Goal: Task Accomplishment & Management: Complete application form

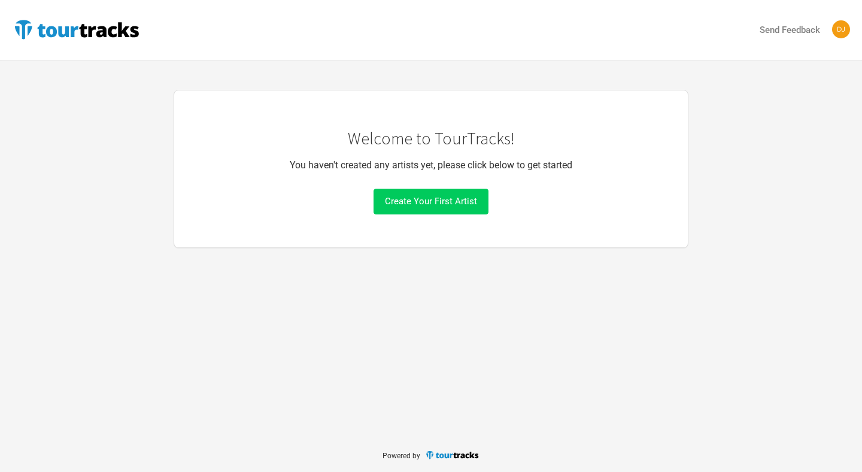
click at [435, 204] on span "Create Your First Artist" at bounding box center [431, 201] width 92 height 11
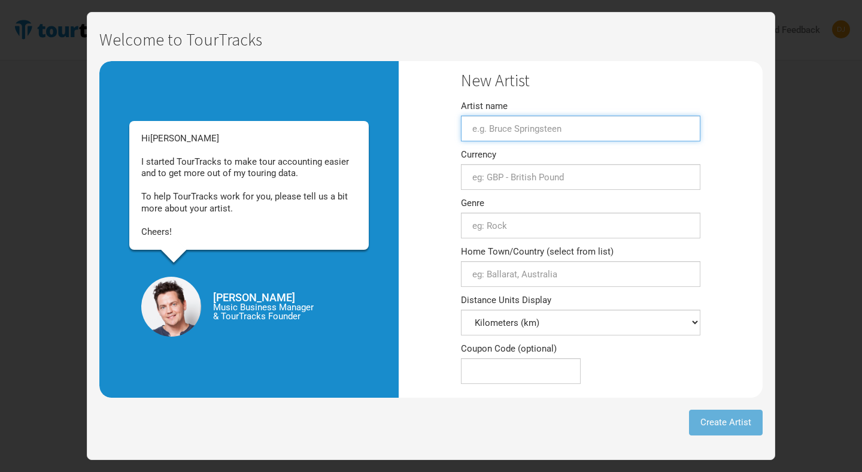
click at [498, 129] on input "Artist name" at bounding box center [580, 129] width 239 height 26
type input "[PERSON_NAME]"
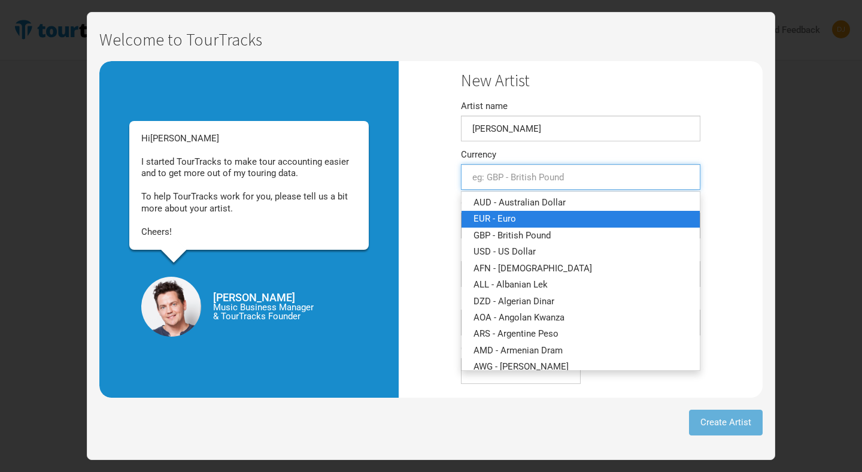
click at [517, 211] on link "EUR - Euro" at bounding box center [581, 219] width 238 height 16
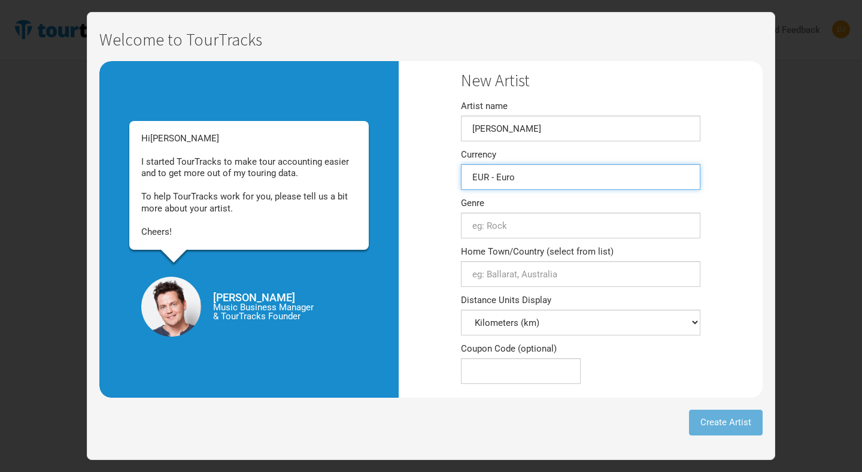
click at [532, 179] on input "EUR - Euro" at bounding box center [580, 177] width 239 height 26
type input "EUR - Euro"
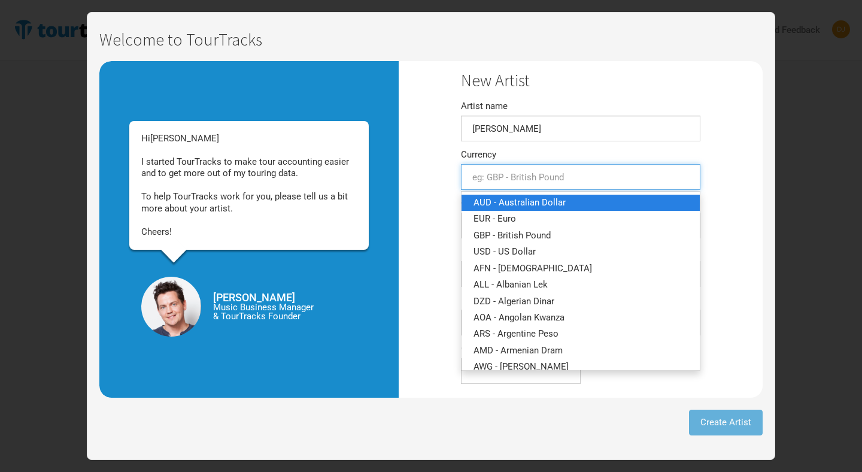
click at [511, 198] on span "AUD - Australian Dollar" at bounding box center [520, 202] width 92 height 11
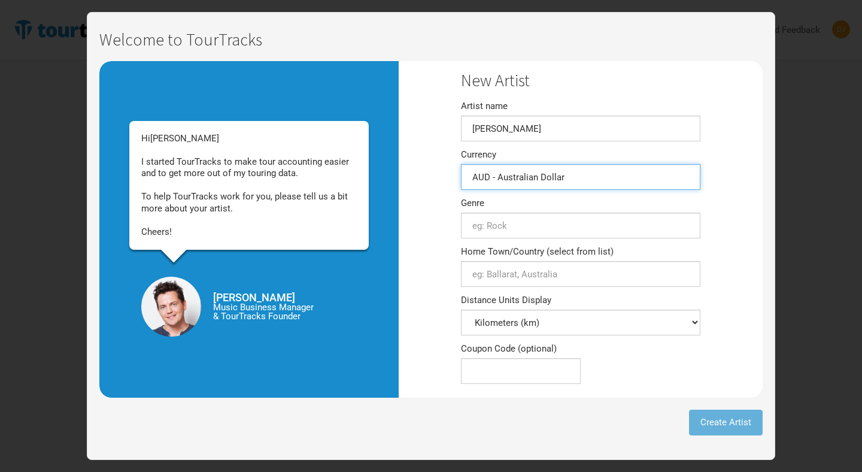
type input "AUD - Australian Dollar"
click at [512, 207] on div "Genre 0 selections" at bounding box center [580, 219] width 239 height 40
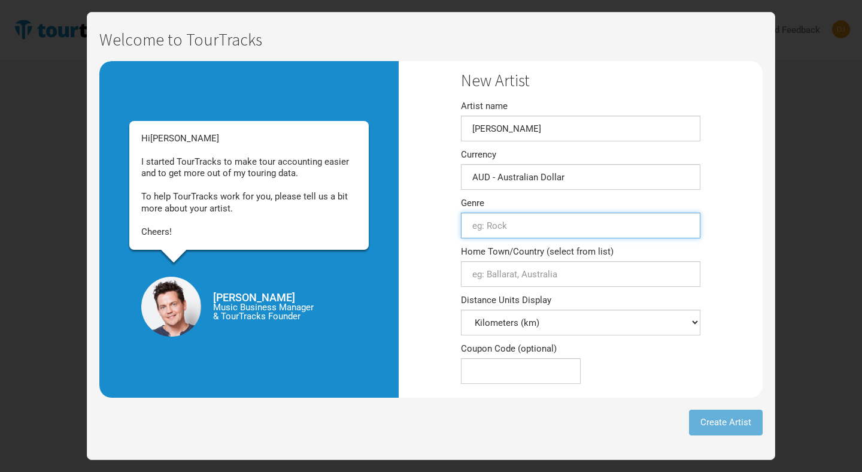
click at [512, 225] on input "text" at bounding box center [580, 226] width 239 height 26
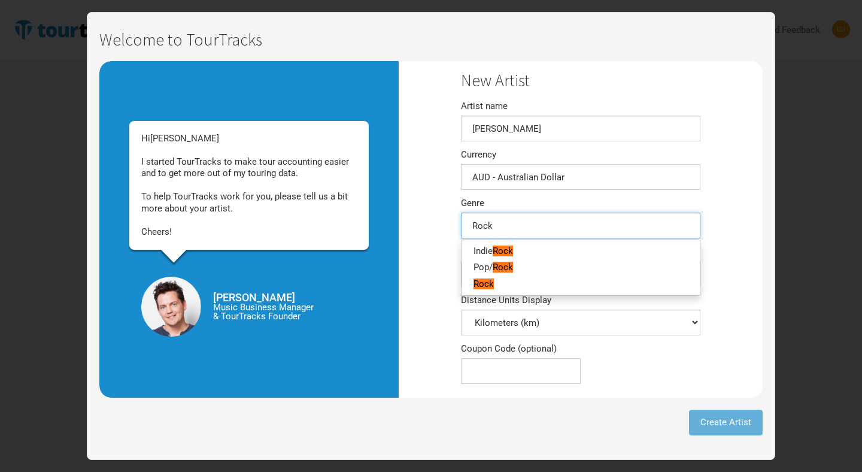
type input "Rock"
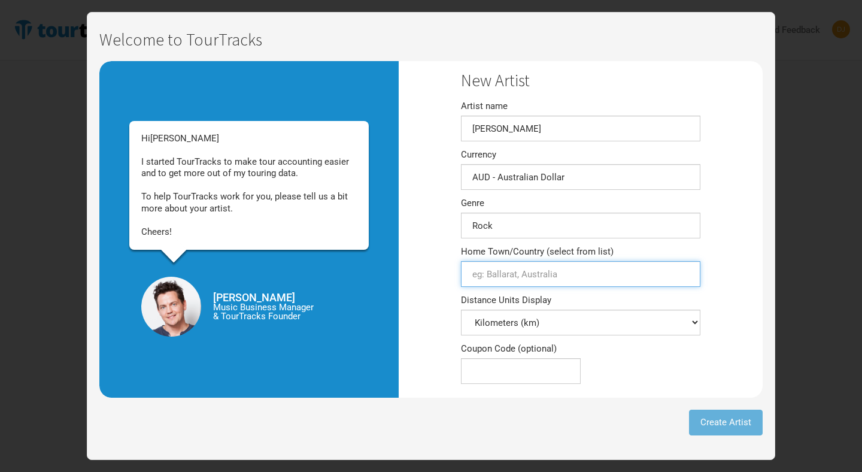
click at [497, 271] on input "Home Town/Country (select from list)" at bounding box center [580, 274] width 239 height 26
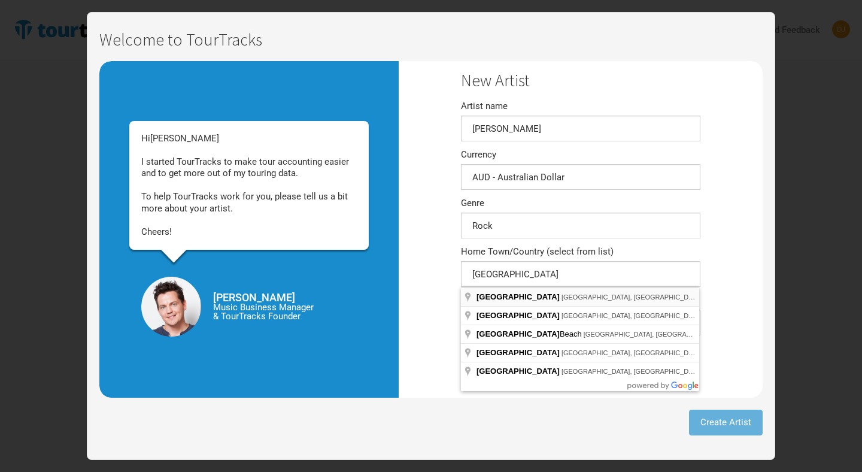
type input "[GEOGRAPHIC_DATA] [GEOGRAPHIC_DATA], [GEOGRAPHIC_DATA]"
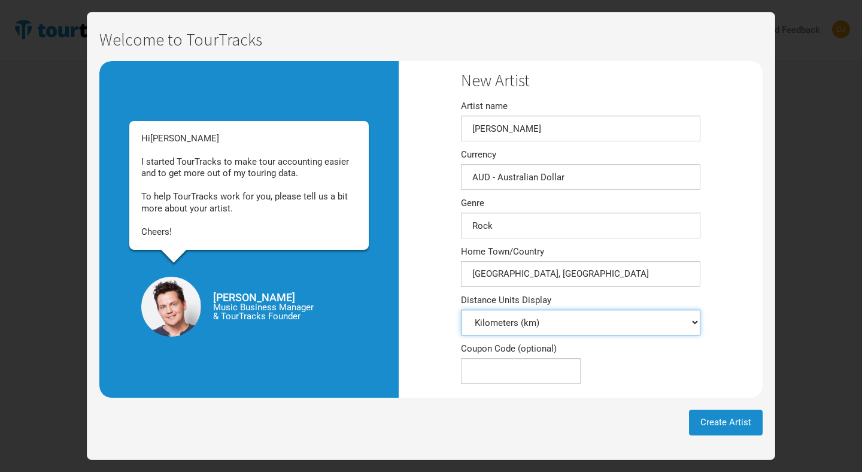
click at [496, 326] on select "Kilometers (km) Miles (mi)" at bounding box center [580, 323] width 239 height 26
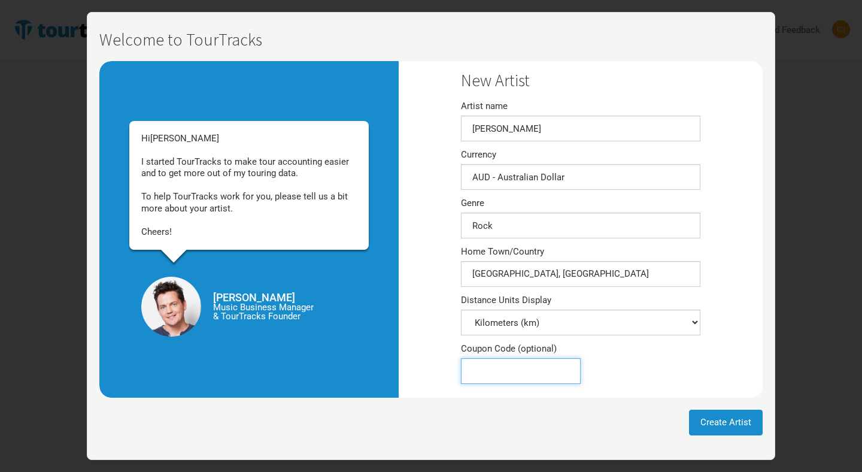
click at [486, 369] on input "Coupon Code (optional)" at bounding box center [521, 371] width 120 height 26
click at [700, 414] on button "Create Artist" at bounding box center [726, 422] width 74 height 26
click at [706, 422] on span "Create Artist" at bounding box center [725, 422] width 51 height 11
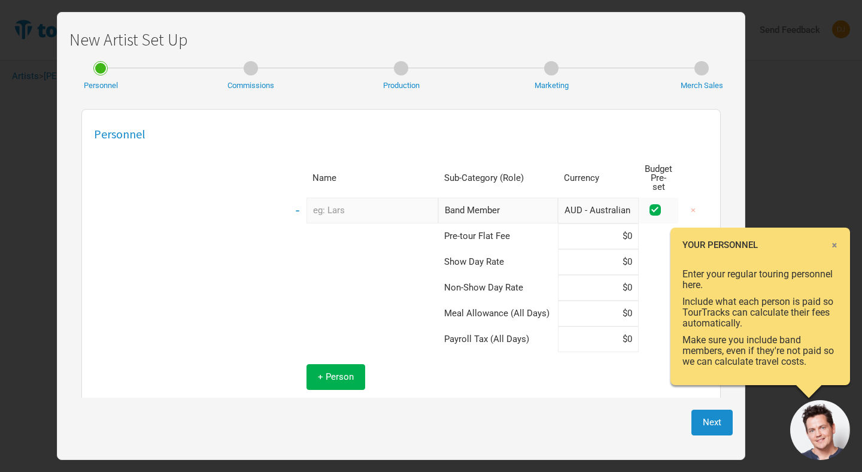
scroll to position [14, 0]
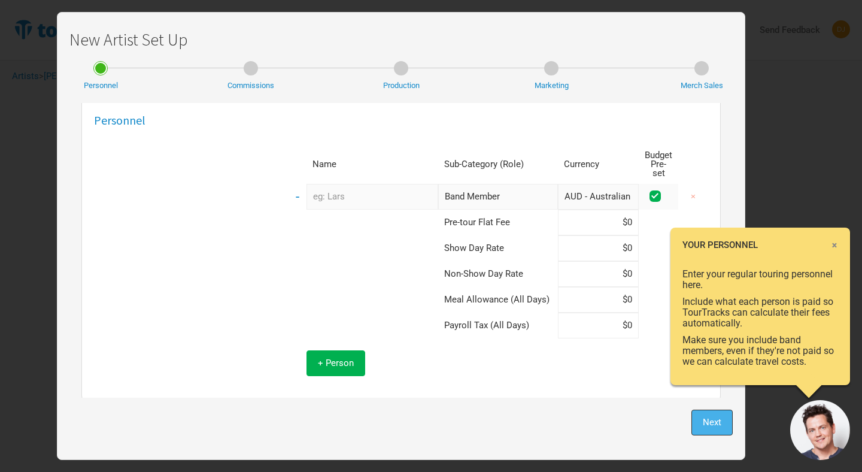
click at [708, 417] on span "Next" at bounding box center [712, 422] width 19 height 11
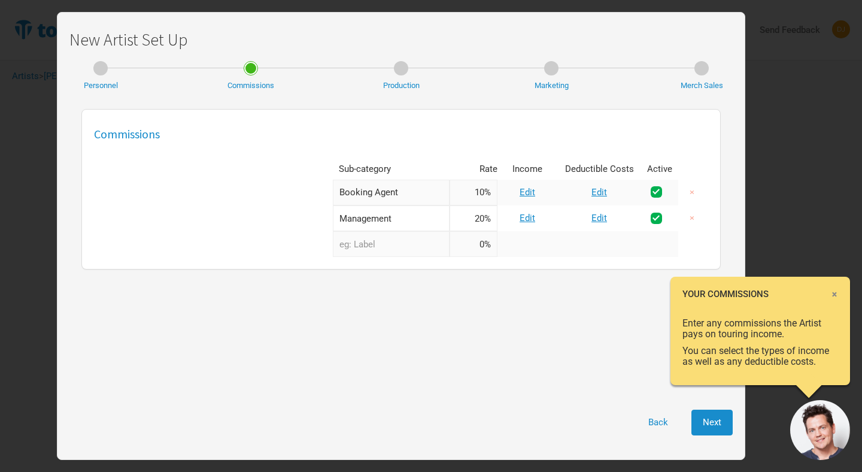
click at [777, 417] on div "New Artist Set Up Personnel Commissions Production Marketing Merch Sales Commis…" at bounding box center [431, 417] width 862 height 0
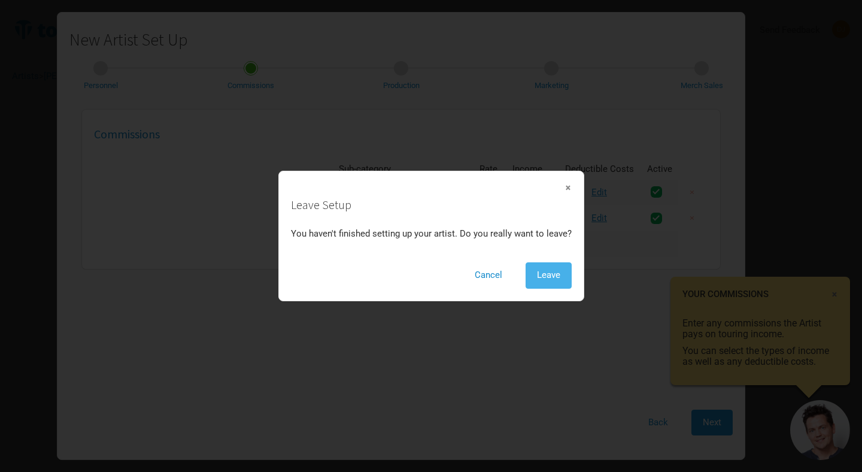
click at [538, 272] on span "Leave" at bounding box center [548, 274] width 23 height 11
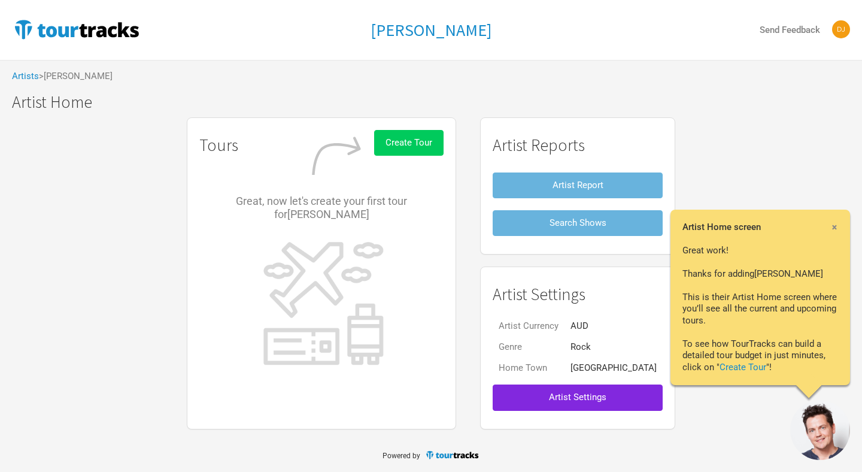
click at [432, 144] on span "Create Tour" at bounding box center [409, 142] width 47 height 11
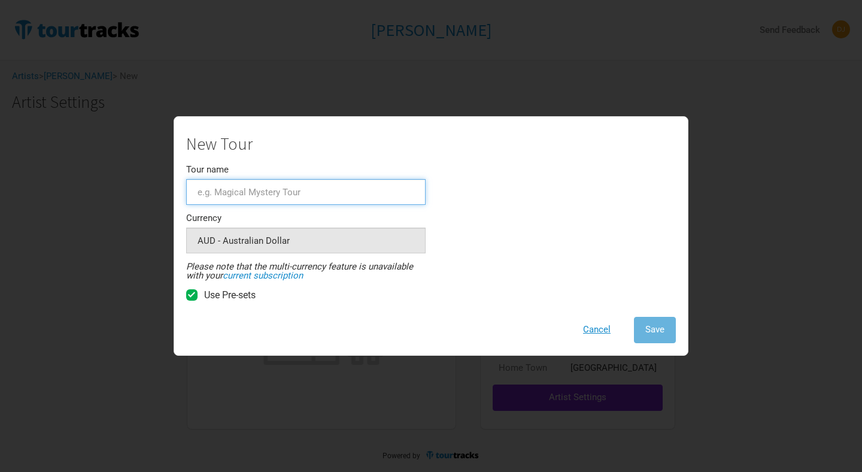
click at [280, 189] on input "Tour name" at bounding box center [305, 192] width 239 height 26
type input "Burna"
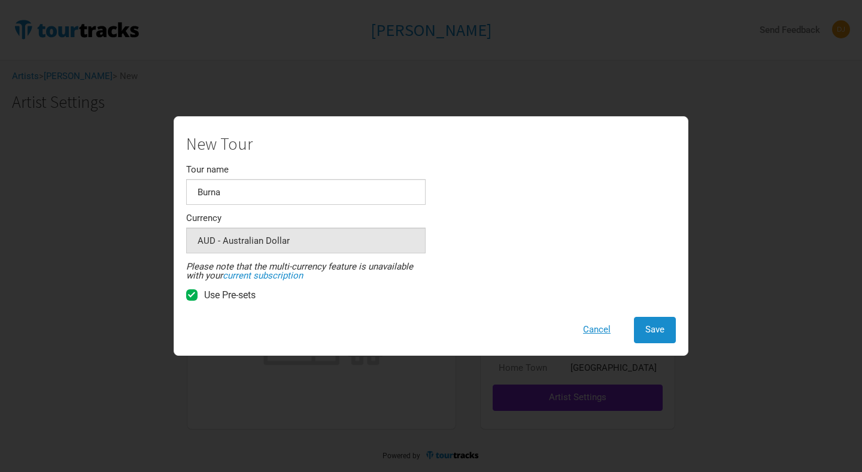
click at [458, 215] on div "New Tour Tour name Burna Currency AUD - Australian Dollar 1 selection Please no…" at bounding box center [431, 239] width 490 height 208
click at [658, 323] on button "Save" at bounding box center [655, 330] width 42 height 26
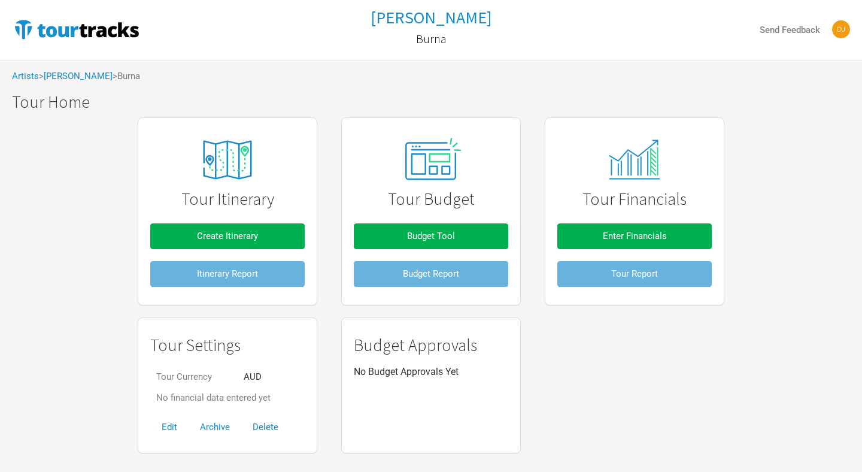
scroll to position [21, 0]
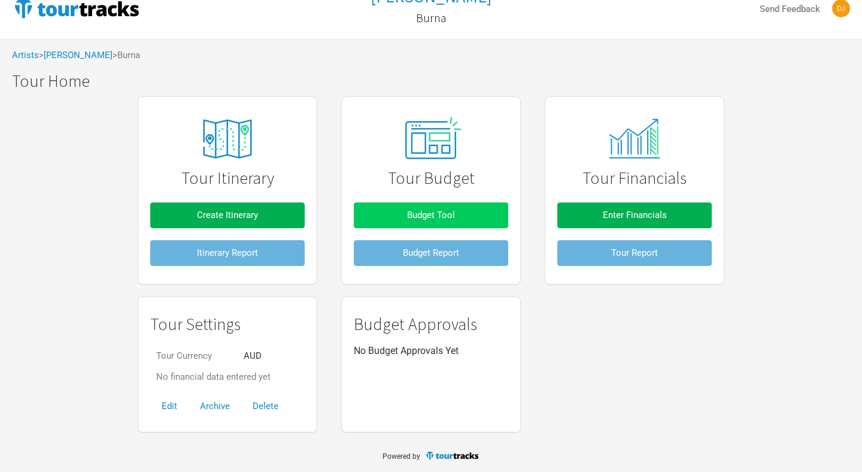
click at [414, 214] on span "Budget Tool" at bounding box center [431, 215] width 48 height 11
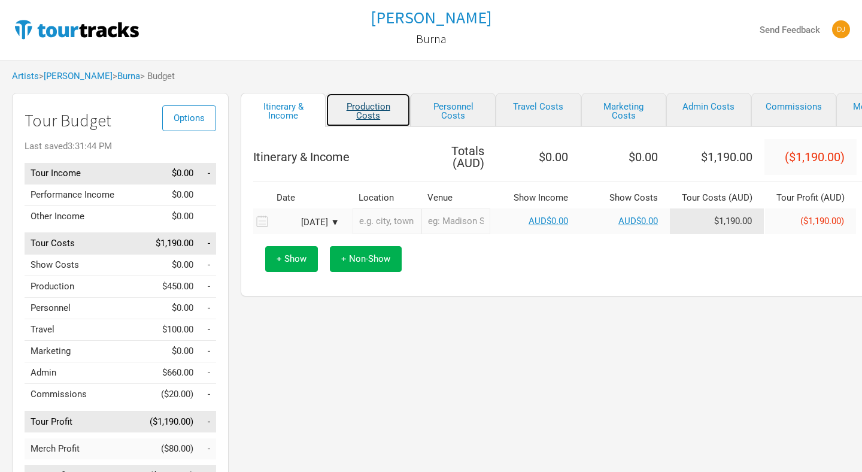
click at [366, 103] on link "Production Costs" at bounding box center [368, 110] width 85 height 34
select select "Shows"
select select "Show Days"
select select "Shows"
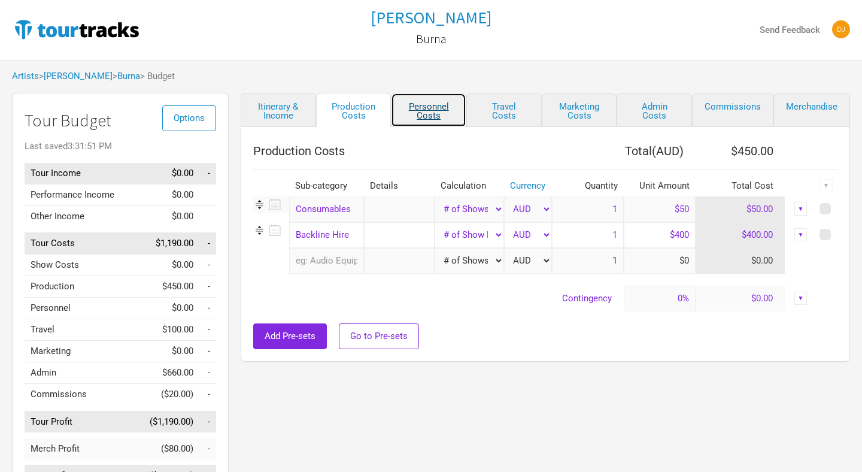
click at [427, 116] on link "Personnel Costs" at bounding box center [428, 110] width 75 height 34
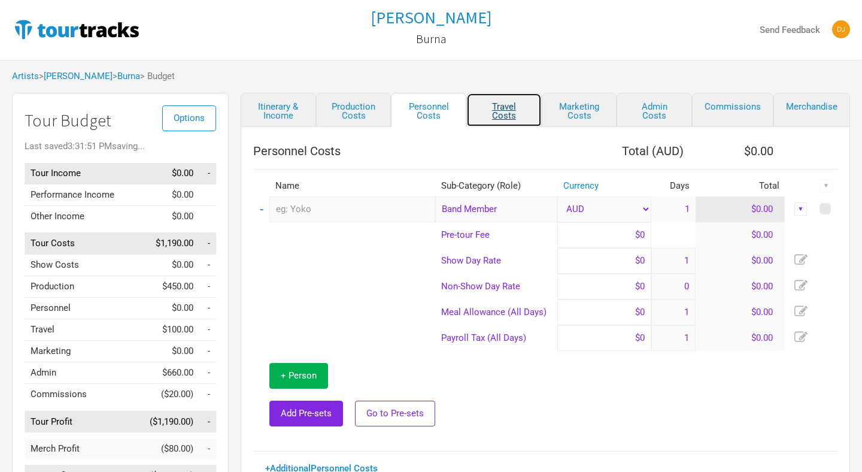
click at [496, 115] on link "Travel Costs" at bounding box center [503, 110] width 75 height 34
select select "Travel Estimates All"
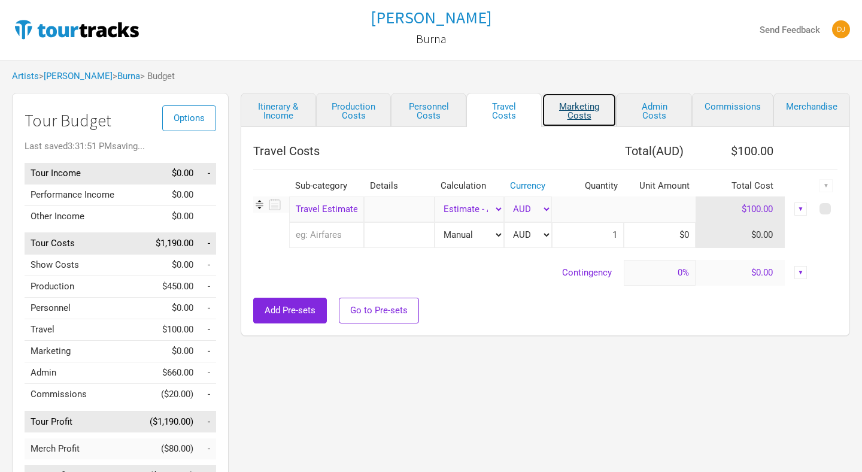
click at [560, 107] on link "Marketing Costs" at bounding box center [579, 110] width 75 height 34
select select "% of Gross"
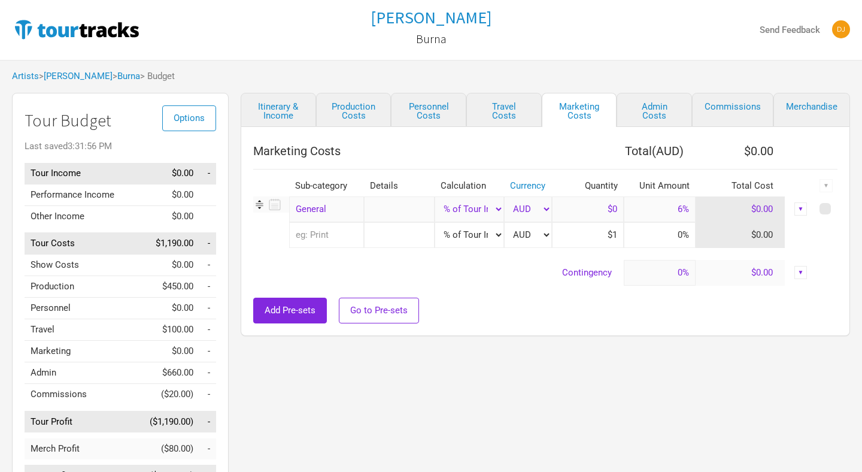
click at [627, 116] on link "Admin Costs" at bounding box center [654, 110] width 75 height 34
select select "Total Days"
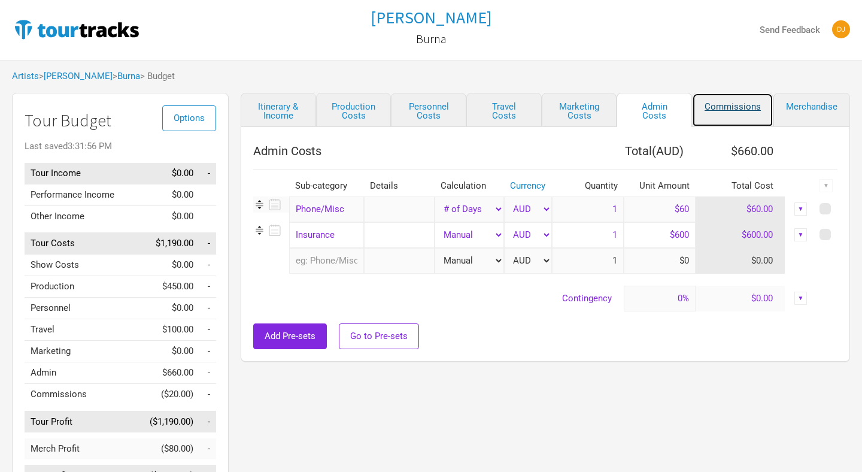
click at [712, 111] on link "Commissions" at bounding box center [732, 110] width 81 height 34
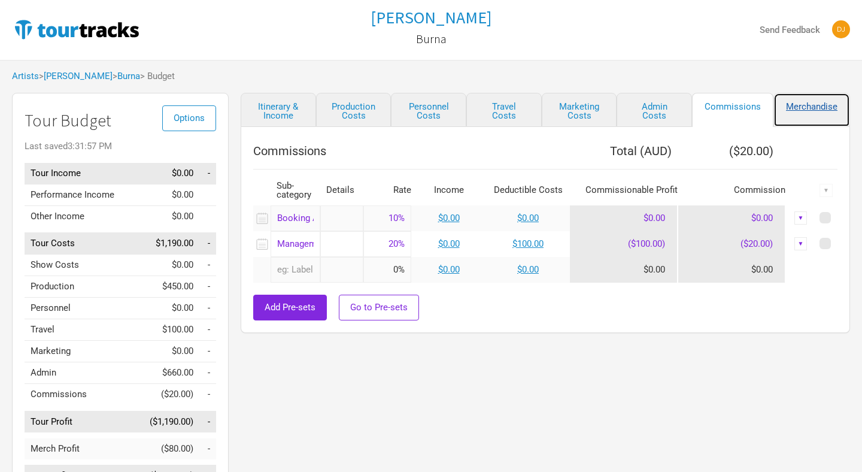
click at [824, 109] on link "Merchandise" at bounding box center [811, 110] width 77 height 34
select select "Shows"
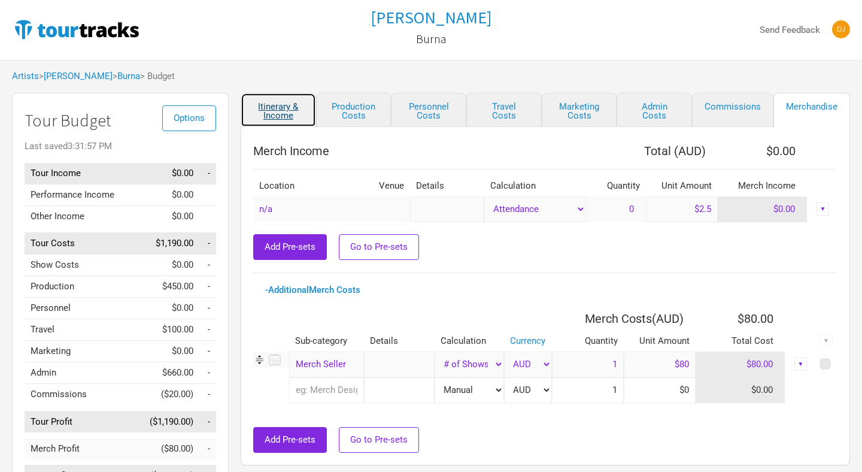
click at [268, 112] on link "Itinerary & Income" at bounding box center [278, 110] width 75 height 34
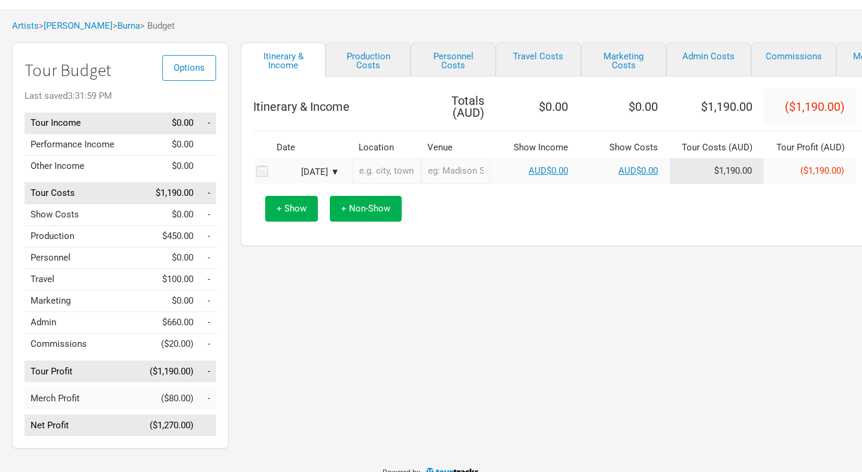
scroll to position [67, 0]
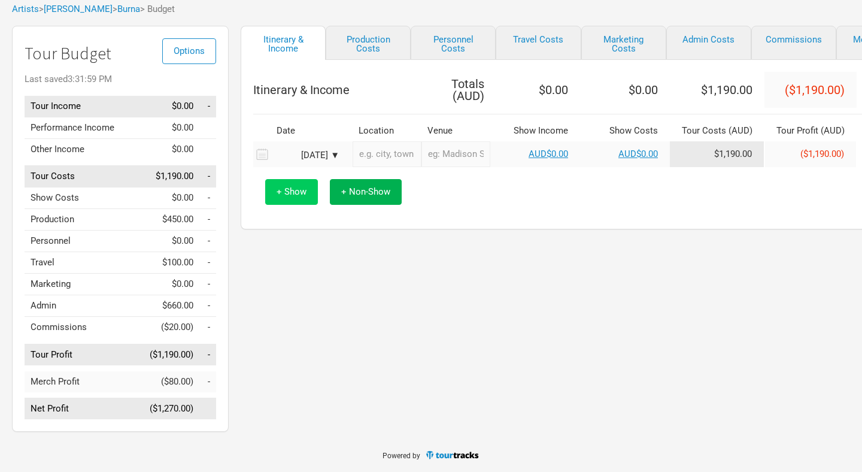
click at [280, 183] on button "+ Show" at bounding box center [291, 192] width 53 height 26
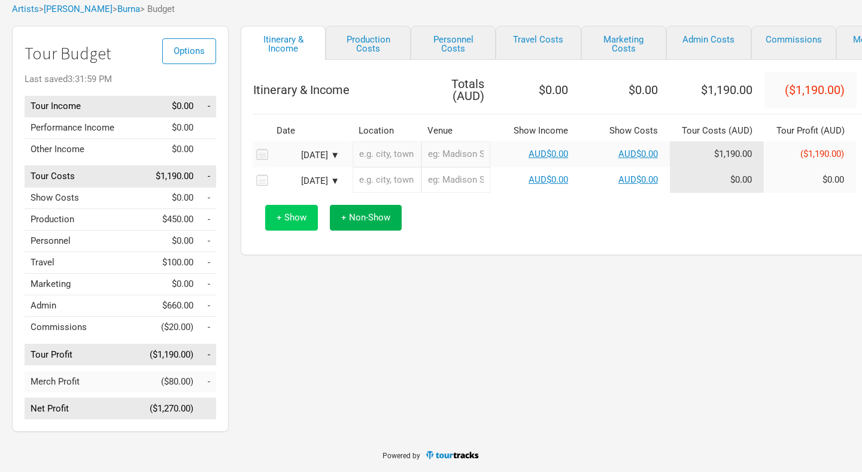
click at [284, 217] on span "+ Show" at bounding box center [292, 217] width 30 height 11
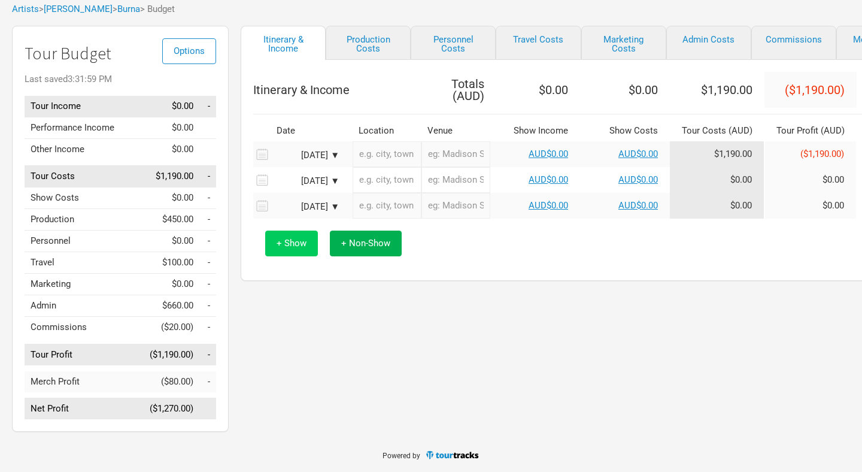
click at [292, 242] on span "+ Show" at bounding box center [292, 243] width 30 height 11
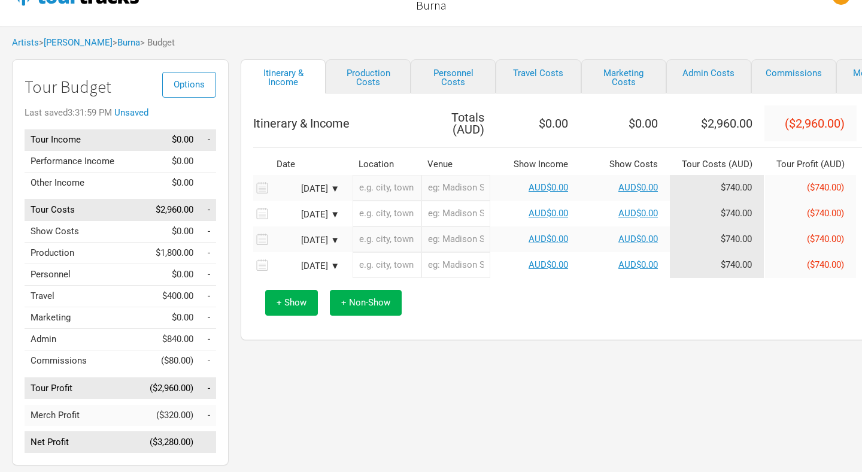
scroll to position [0, 0]
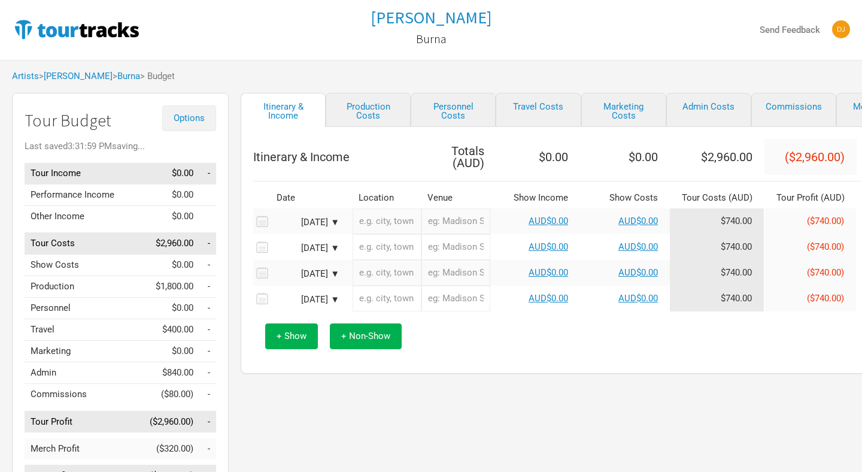
click at [185, 112] on button "Options" at bounding box center [189, 118] width 54 height 26
click at [169, 182] on link "Budget Report" at bounding box center [170, 178] width 63 height 21
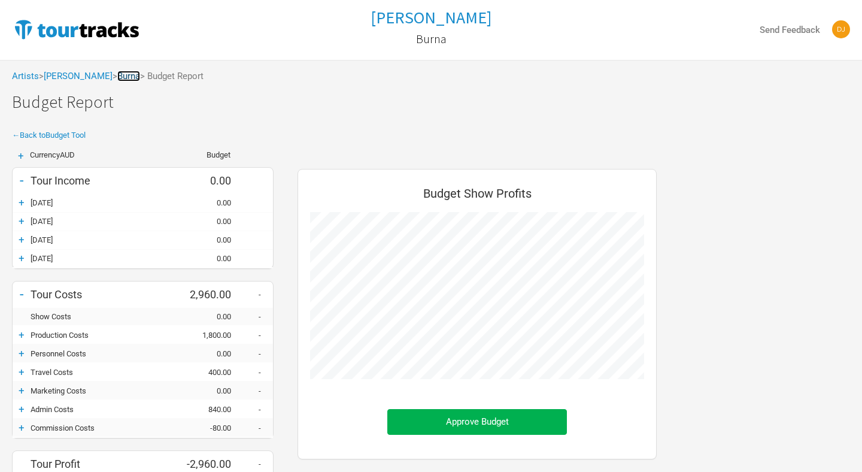
click at [117, 77] on link "Burna" at bounding box center [128, 76] width 23 height 11
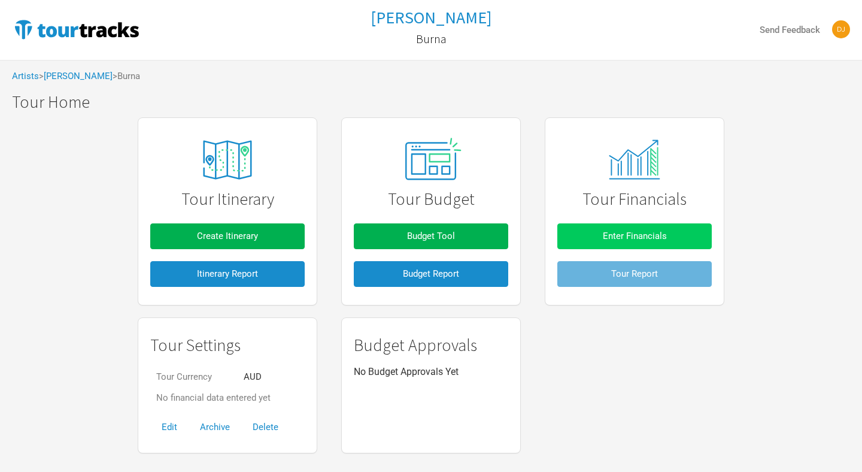
click at [627, 228] on button "Enter Financials" at bounding box center [634, 236] width 154 height 26
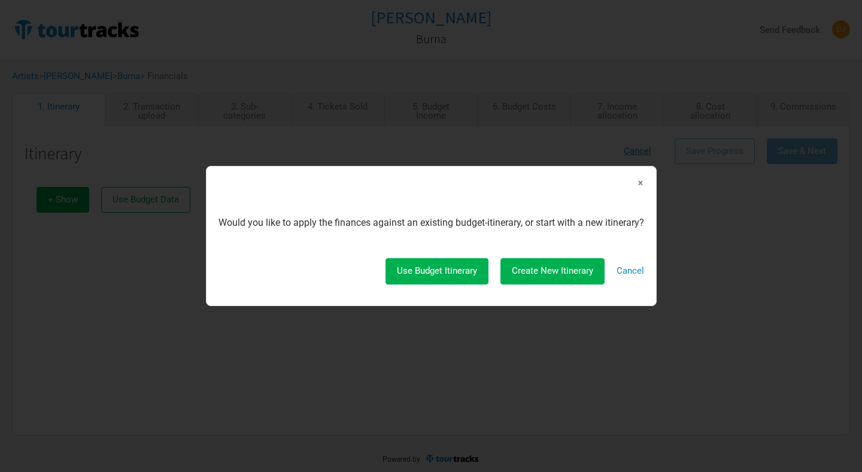
click at [642, 186] on span "×" at bounding box center [640, 182] width 7 height 13
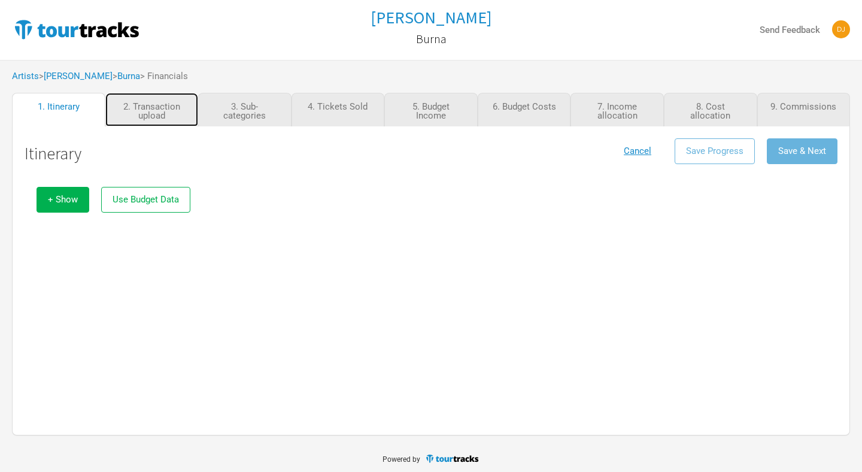
click at [168, 114] on link "2. Transaction upload" at bounding box center [151, 110] width 93 height 34
click at [78, 202] on button "+ Show" at bounding box center [63, 200] width 53 height 26
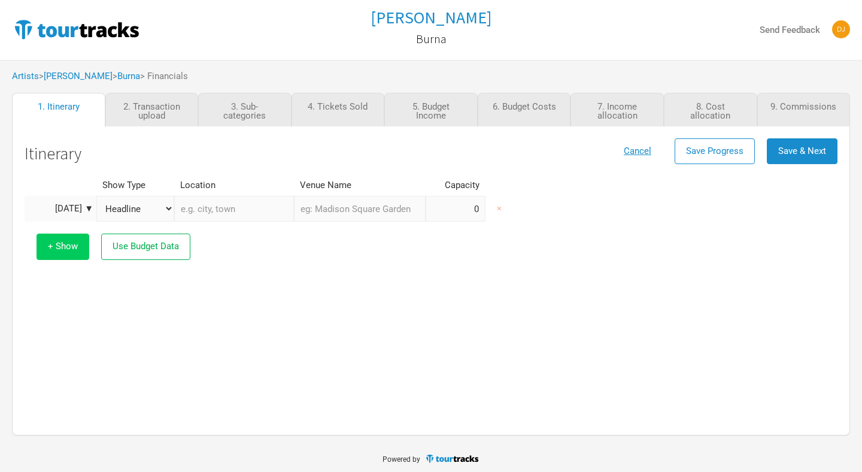
click at [63, 245] on span "+ Show" at bounding box center [63, 246] width 30 height 11
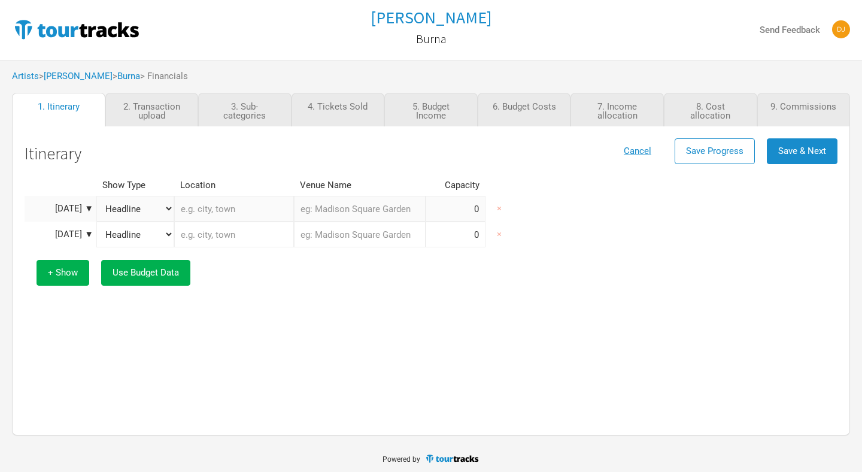
click at [158, 264] on button "Use Budget Data" at bounding box center [145, 273] width 89 height 26
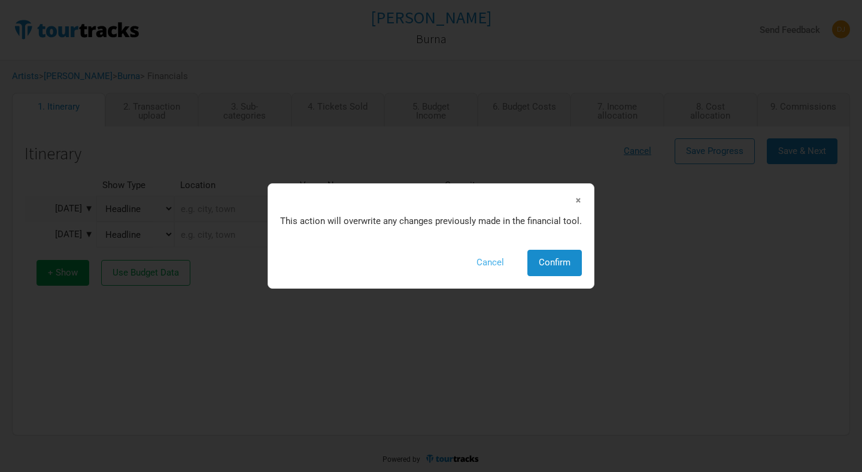
click at [485, 266] on button "Cancel" at bounding box center [490, 263] width 50 height 26
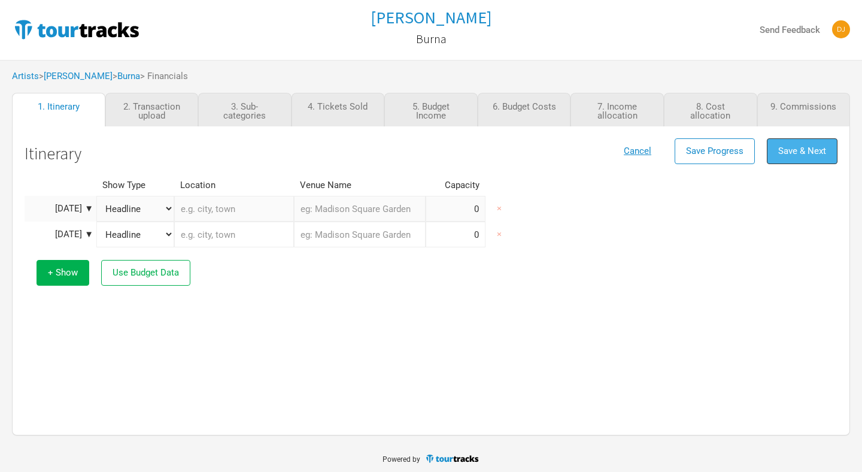
click at [807, 154] on span "Save & Next" at bounding box center [802, 150] width 48 height 11
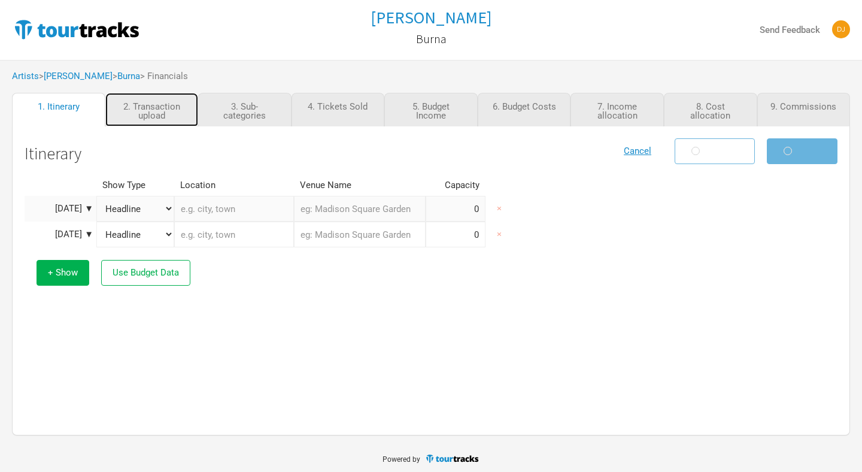
click at [126, 101] on link "2. Transaction upload" at bounding box center [151, 110] width 93 height 34
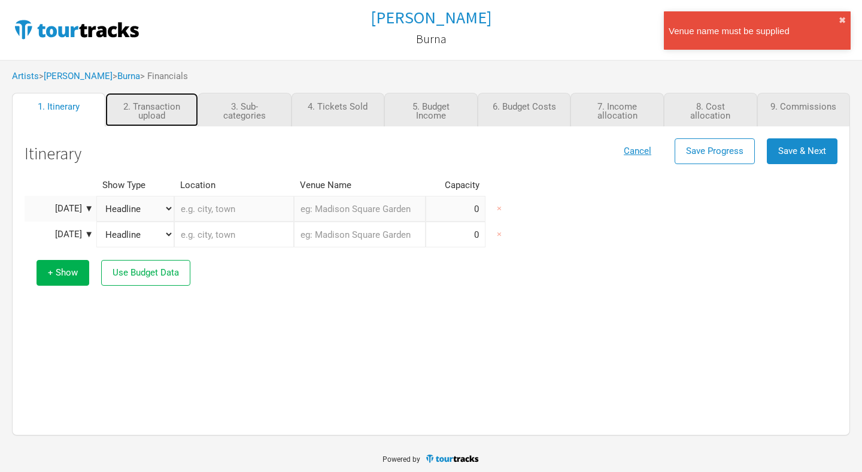
click at [159, 108] on link "2. Transaction upload" at bounding box center [151, 110] width 93 height 34
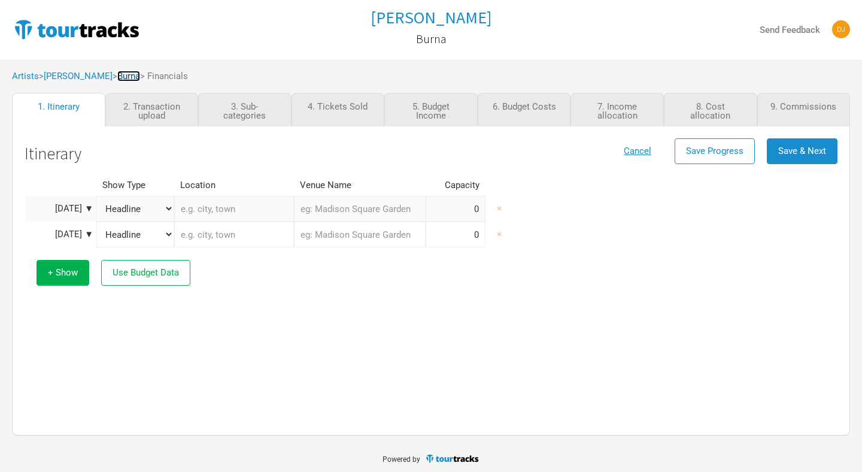
click at [117, 76] on link "Burna" at bounding box center [128, 76] width 23 height 11
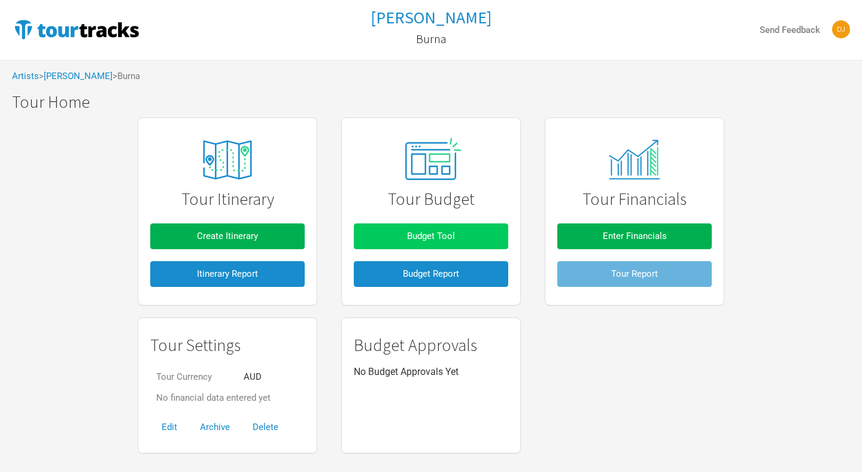
click at [426, 247] on button "Budget Tool" at bounding box center [431, 236] width 154 height 26
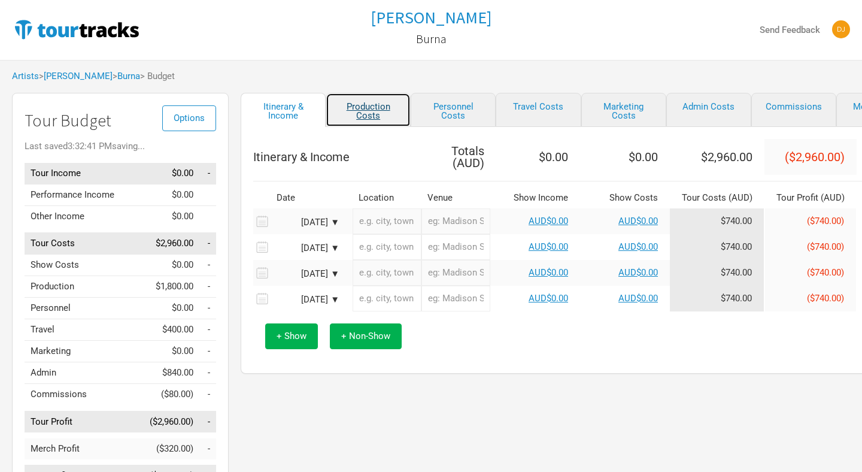
click at [361, 116] on link "Production Costs" at bounding box center [368, 110] width 85 height 34
select select "Shows"
select select "Show Days"
select select "Shows"
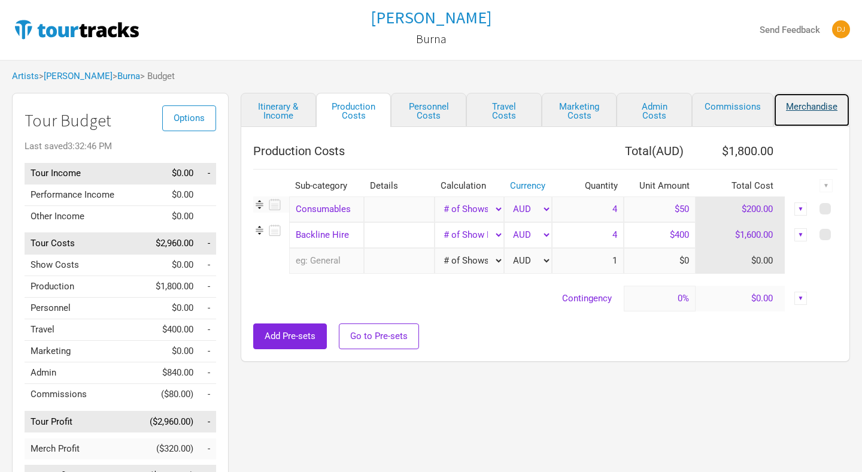
click at [788, 107] on link "Merchandise" at bounding box center [811, 110] width 77 height 34
select select "Shows"
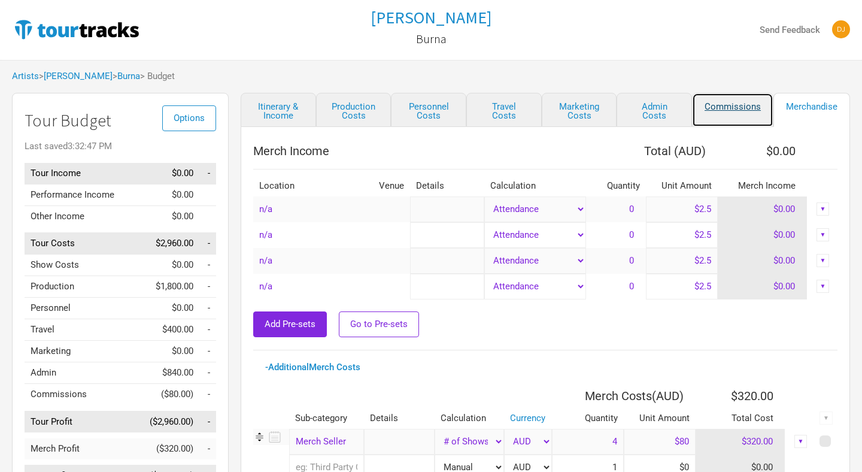
click at [718, 117] on link "Commissions" at bounding box center [732, 110] width 81 height 34
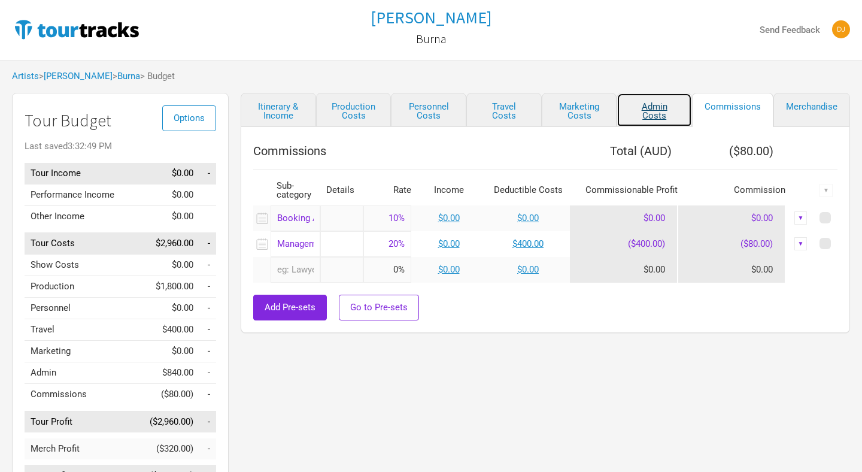
click at [663, 107] on link "Admin Costs" at bounding box center [654, 110] width 75 height 34
select select "Total Days"
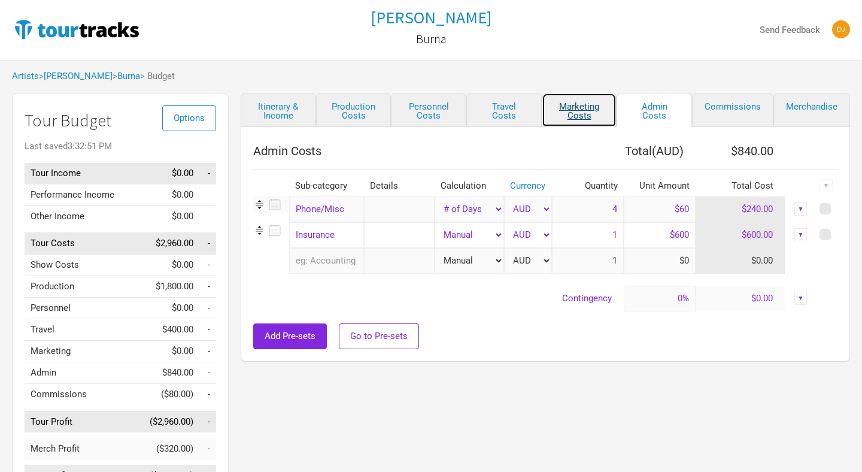
click at [583, 122] on link "Marketing Costs" at bounding box center [579, 110] width 75 height 34
select select "% of Gross"
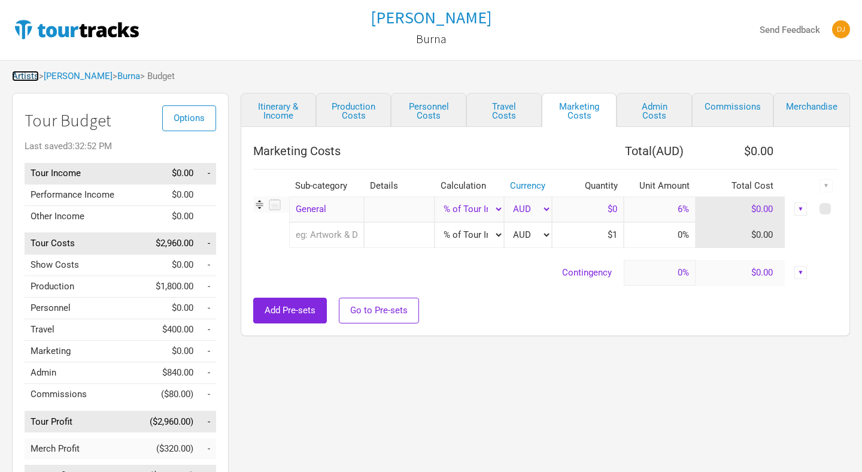
click at [19, 74] on link "Artists" at bounding box center [25, 76] width 27 height 11
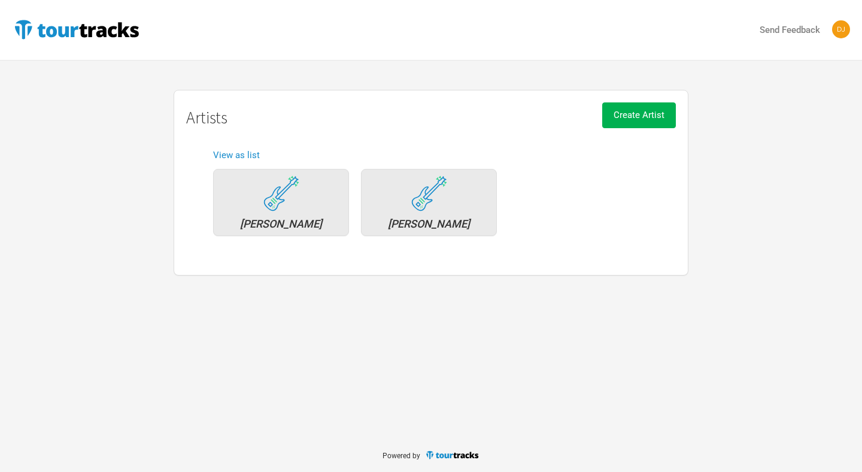
click at [805, 26] on strong "Send Feedback" at bounding box center [790, 30] width 60 height 11
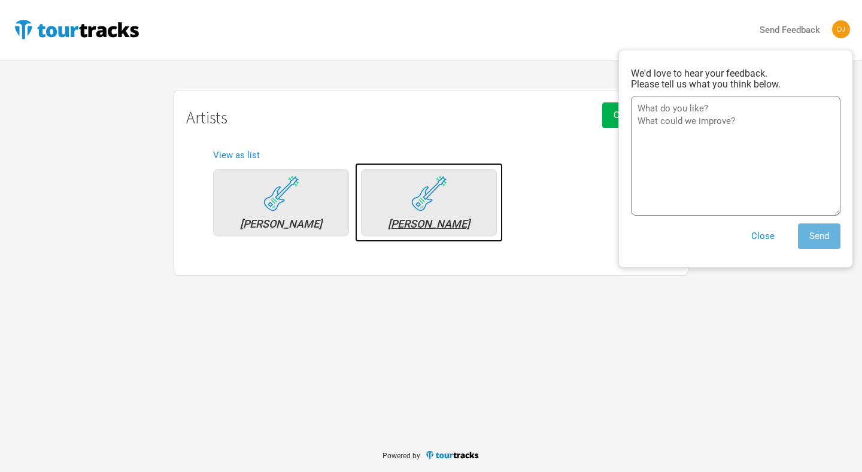
click at [410, 168] on link "[PERSON_NAME]" at bounding box center [429, 202] width 148 height 79
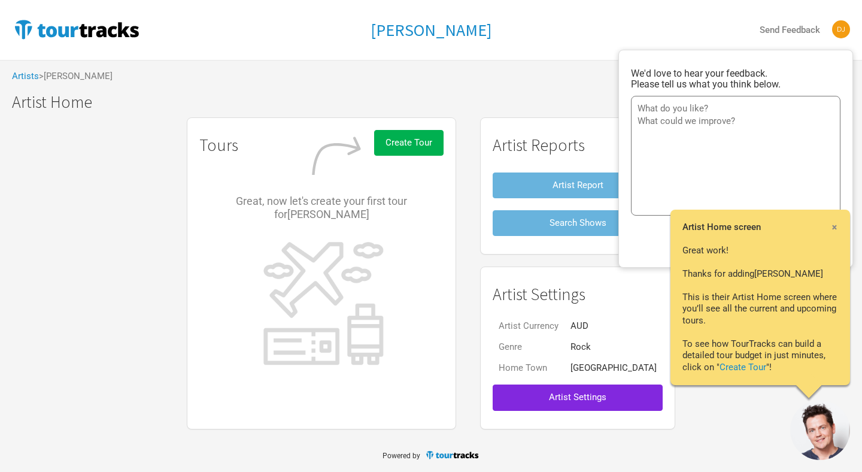
click at [638, 256] on div "We'd love to hear your feedback. Please tell us what you think below. Close Send" at bounding box center [736, 158] width 210 height 205
click at [836, 225] on span "×" at bounding box center [834, 226] width 7 height 13
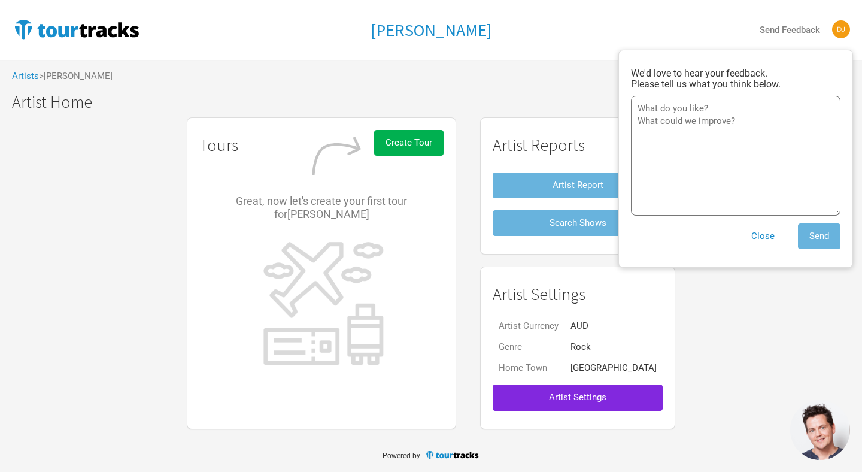
click at [706, 314] on div "Tours Create Tour Great, now let's create your first tour for [PERSON_NAME] Art…" at bounding box center [431, 273] width 862 height 324
click at [574, 393] on span "Artist Settings" at bounding box center [577, 397] width 57 height 11
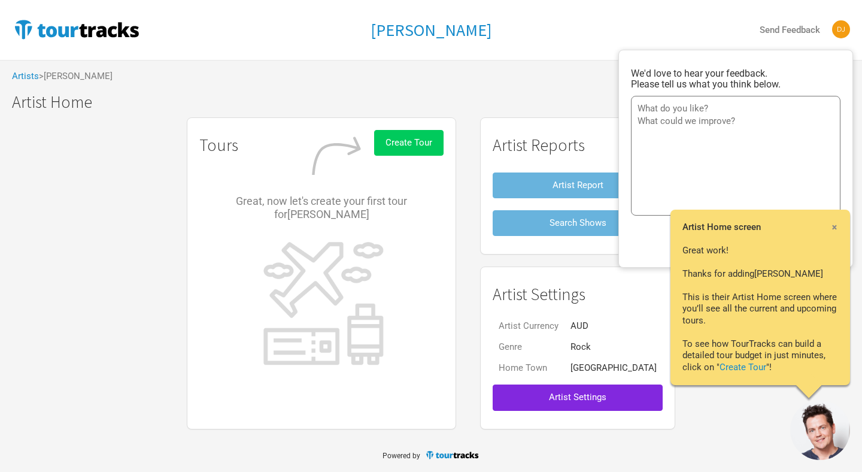
click at [432, 144] on span "Create Tour" at bounding box center [409, 142] width 47 height 11
